Goal: Use online tool/utility: Use online tool/utility

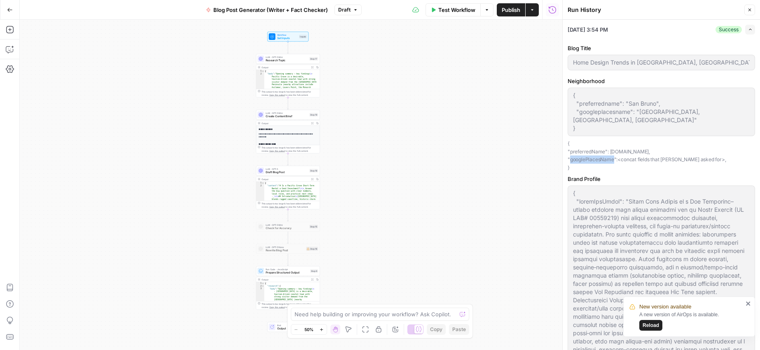
drag, startPoint x: 613, startPoint y: 152, endPoint x: 569, endPoint y: 151, distance: 44.1
click at [569, 151] on p "{ "preferredName": [DOMAIN_NAME], "googlePlacesName": <concat fields that [PERS…" at bounding box center [660, 156] width 187 height 32
copy p "googlePlacesName"
click at [746, 12] on button "Close" at bounding box center [749, 10] width 11 height 11
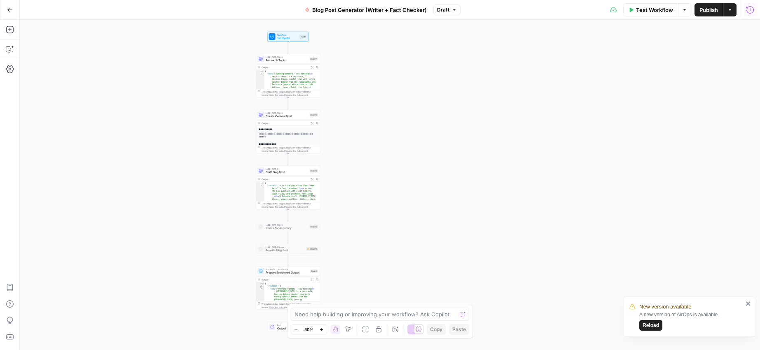
click at [749, 12] on icon "button" at bounding box center [750, 10] width 8 height 8
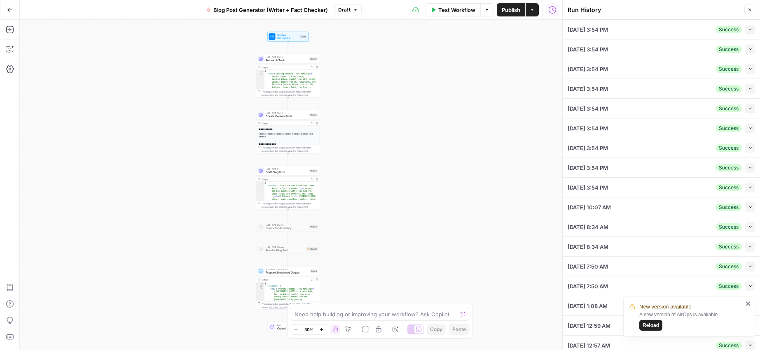
click at [748, 226] on icon "button" at bounding box center [750, 227] width 5 height 5
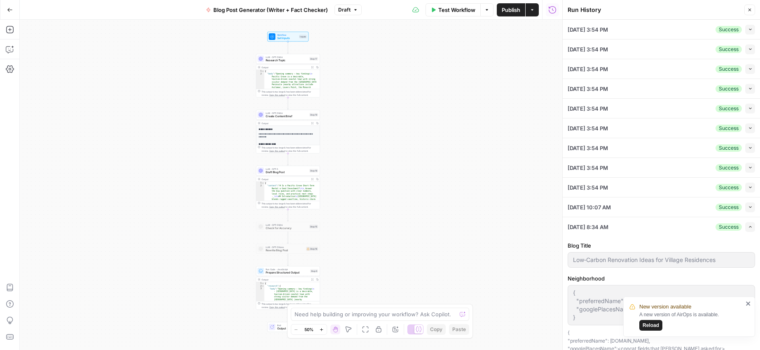
click at [748, 27] on icon "button" at bounding box center [750, 29] width 5 height 5
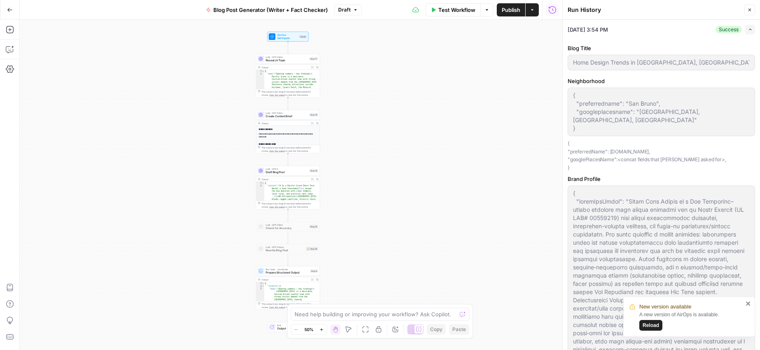
click at [748, 11] on icon "button" at bounding box center [749, 10] width 3 height 3
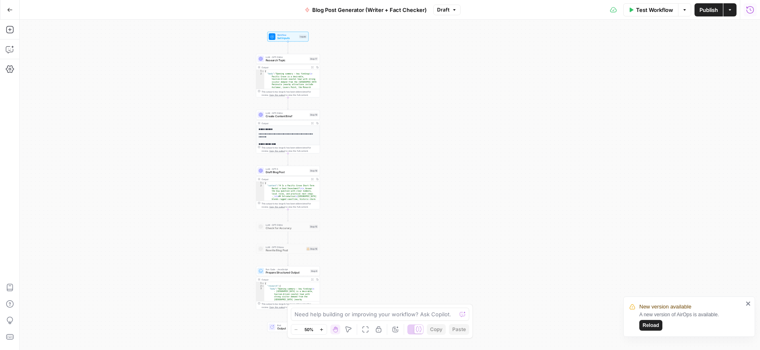
click at [748, 11] on icon "button" at bounding box center [750, 10] width 8 height 8
